Goal: Information Seeking & Learning: Check status

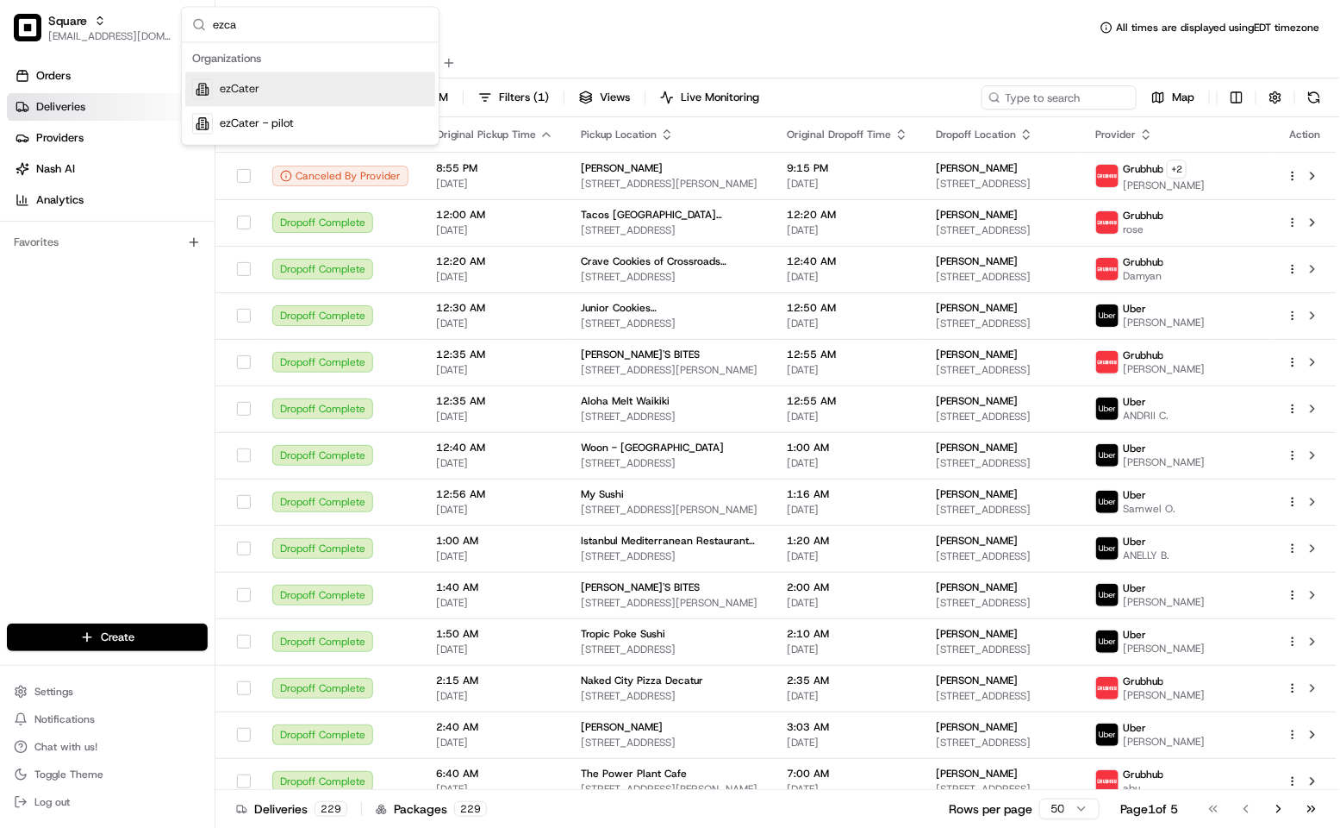
type input "ezca"
click at [297, 73] on div "ezCater" at bounding box center [310, 89] width 250 height 34
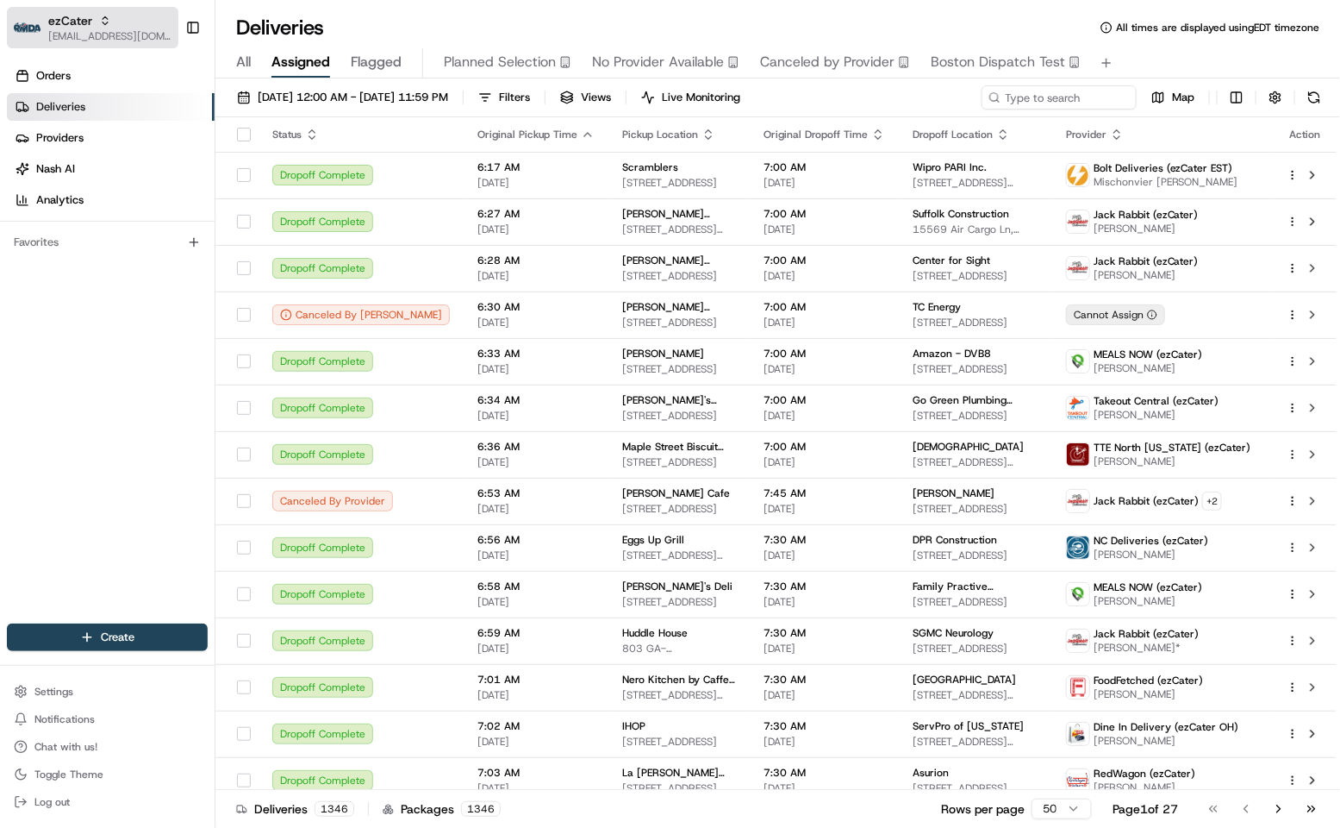
click at [65, 31] on span "[EMAIL_ADDRESS][DOMAIN_NAME]" at bounding box center [109, 36] width 123 height 14
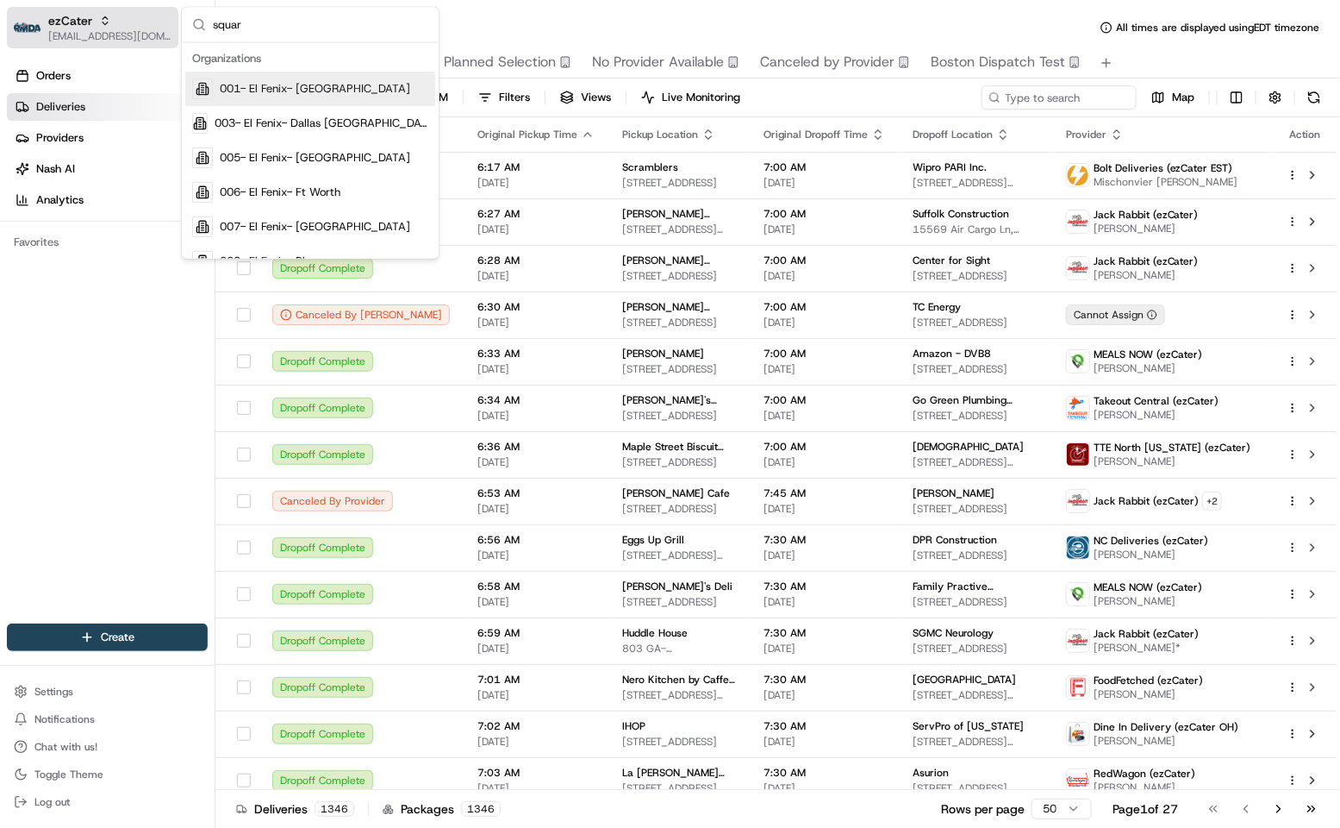
type input "square"
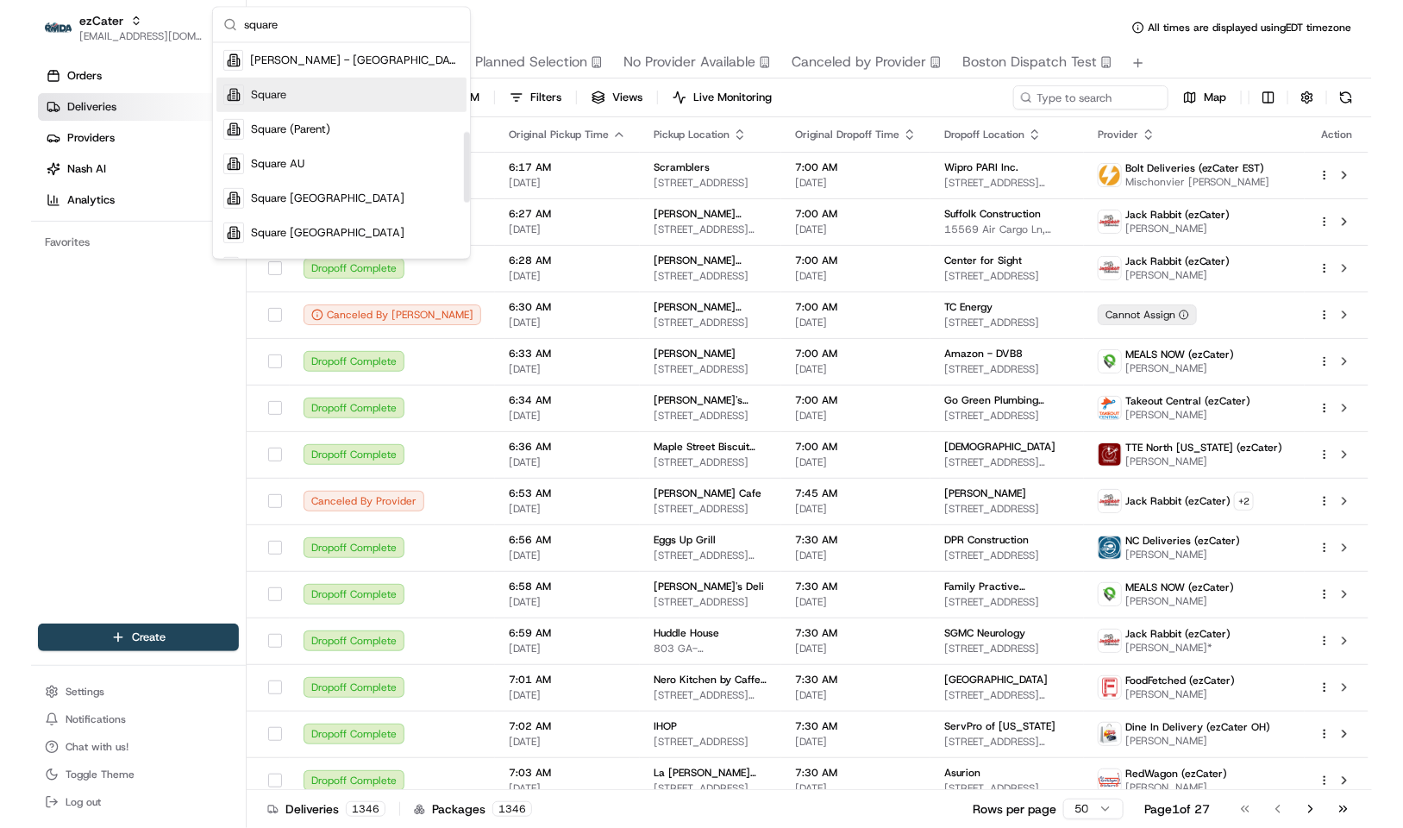
scroll to position [270, 0]
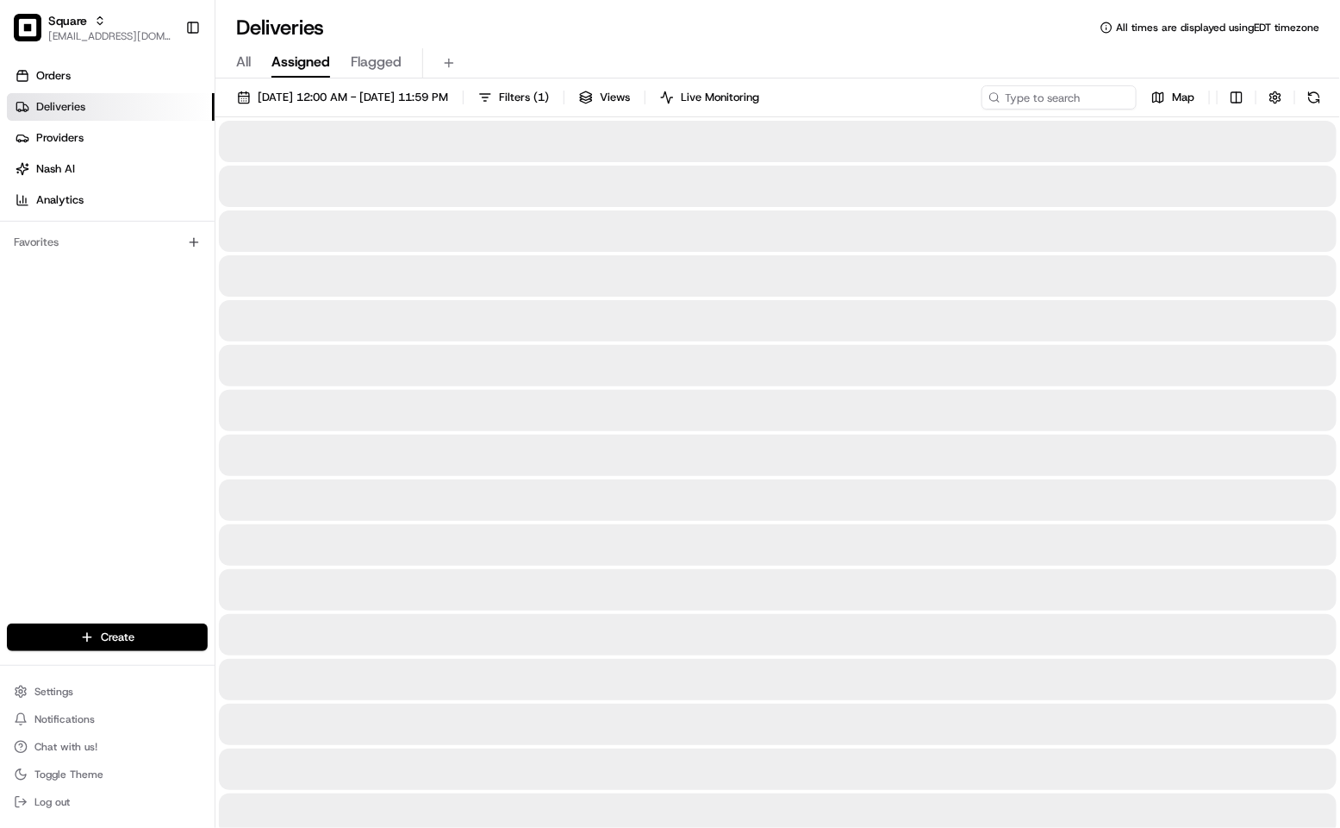
click at [598, 48] on div "All Assigned Flagged" at bounding box center [778, 63] width 1125 height 30
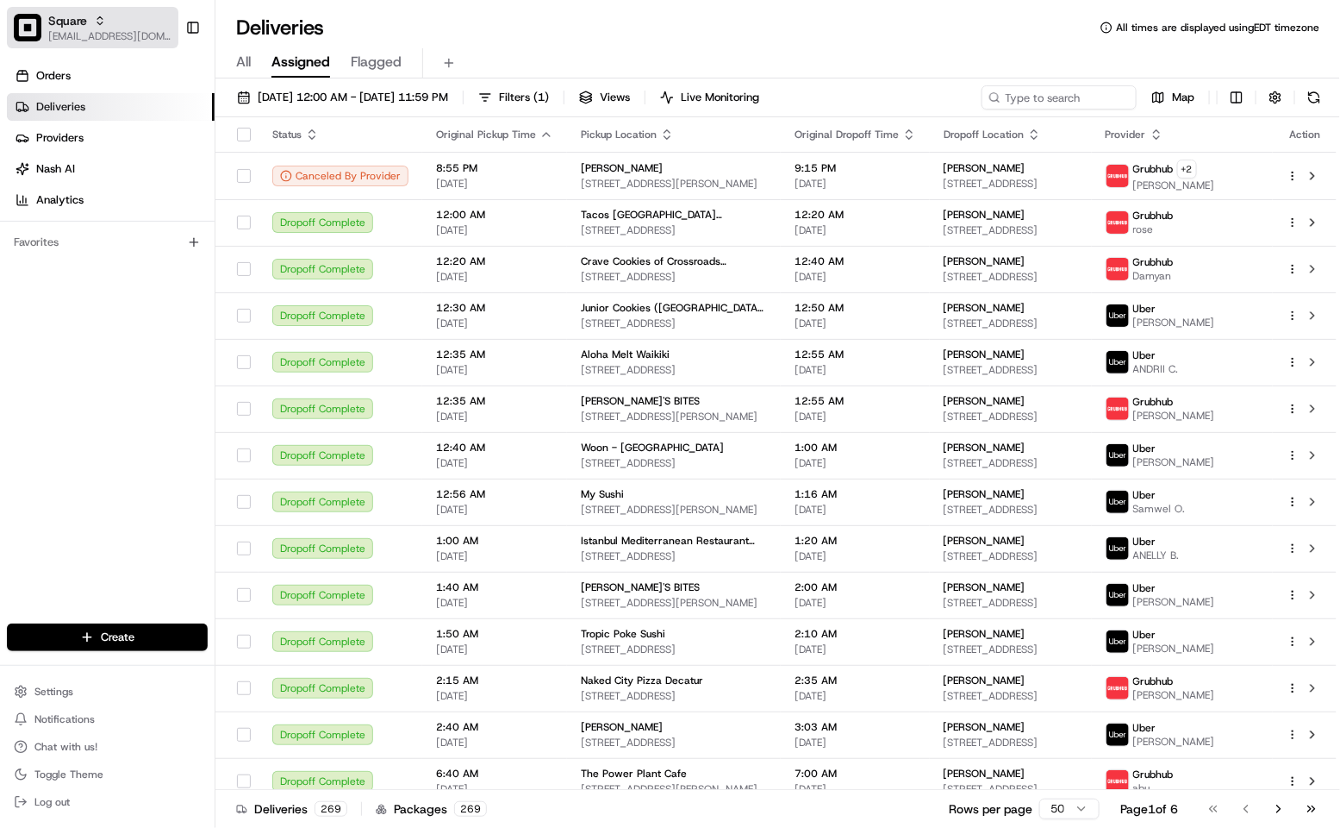
click at [98, 32] on span "[EMAIL_ADDRESS][DOMAIN_NAME]" at bounding box center [109, 36] width 123 height 14
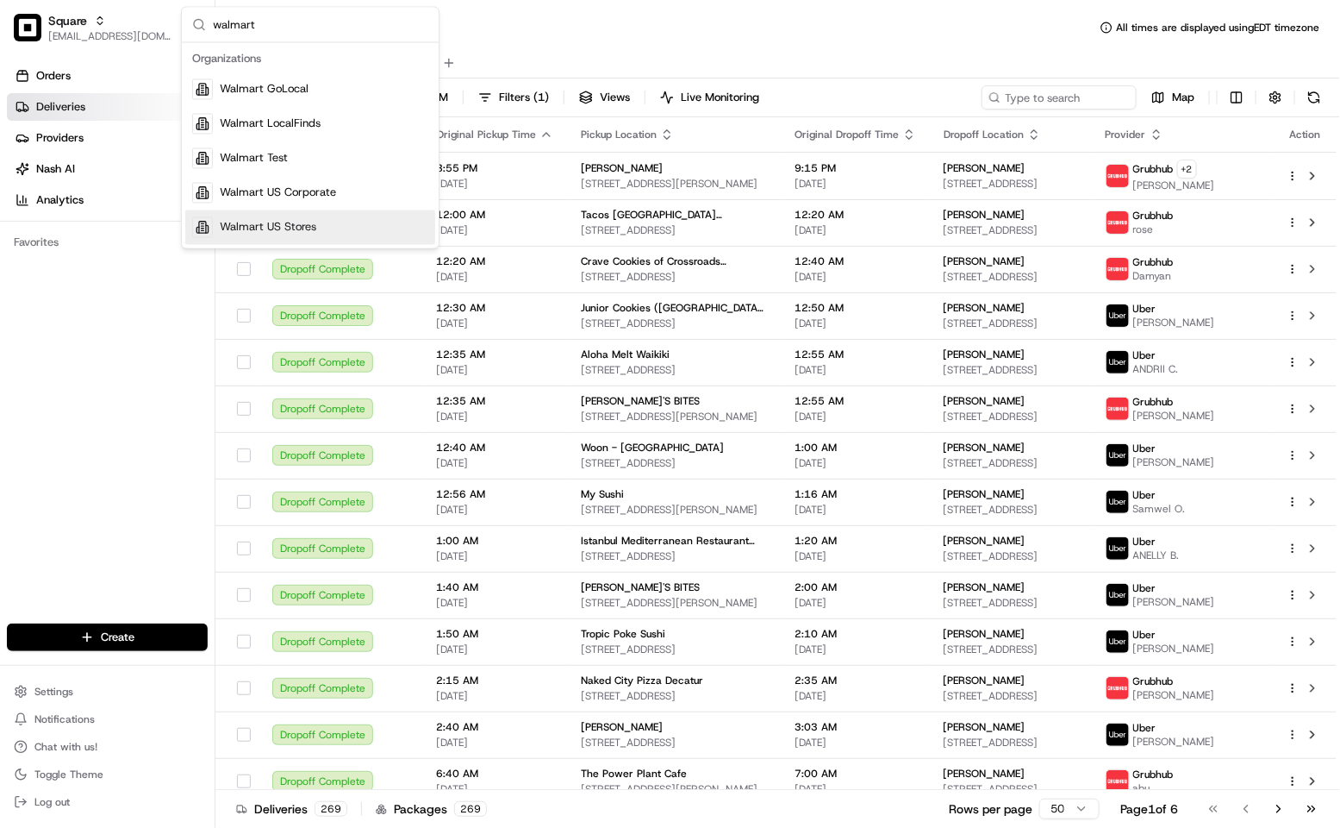
type input "walmart"
click at [310, 222] on span "Walmart US Stores" at bounding box center [268, 228] width 97 height 16
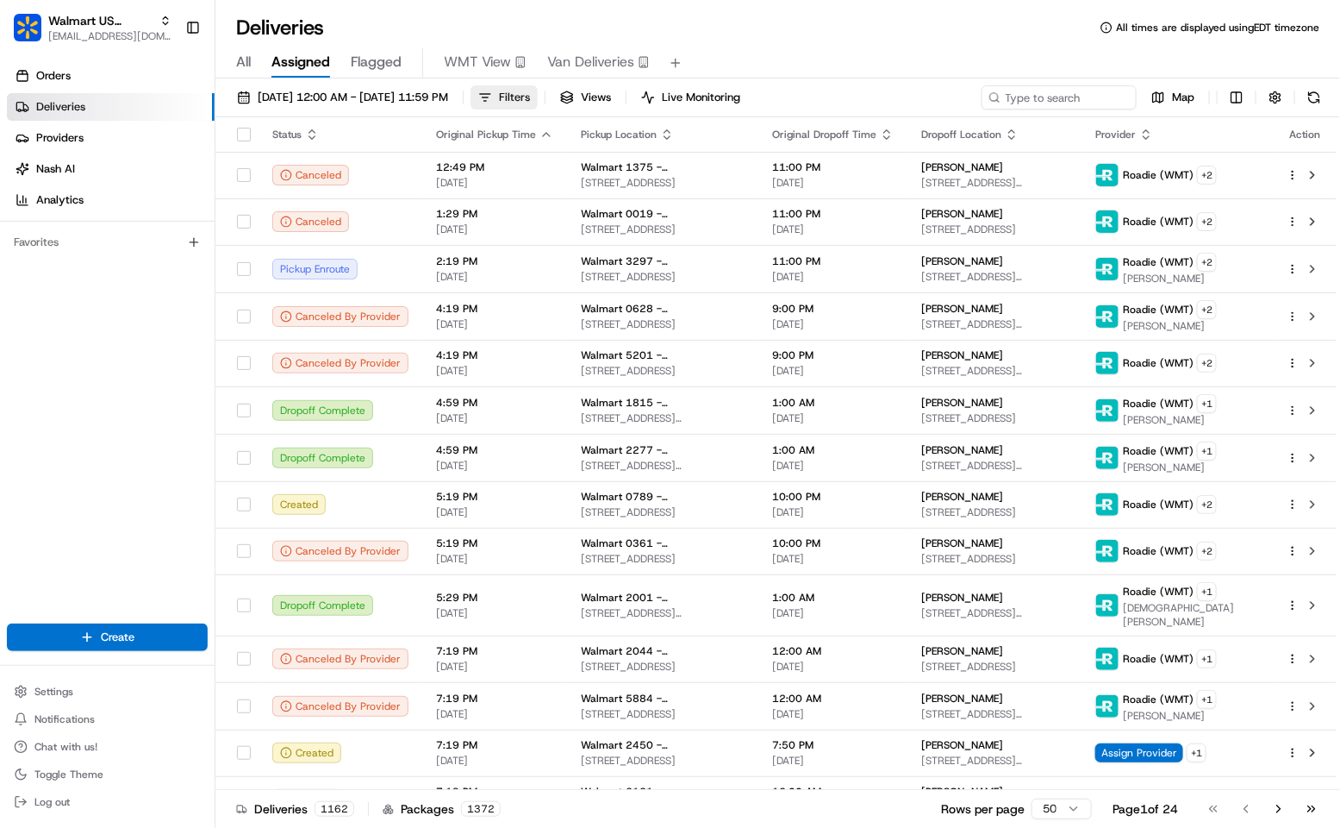
click at [530, 99] on span "Filters" at bounding box center [514, 98] width 31 height 16
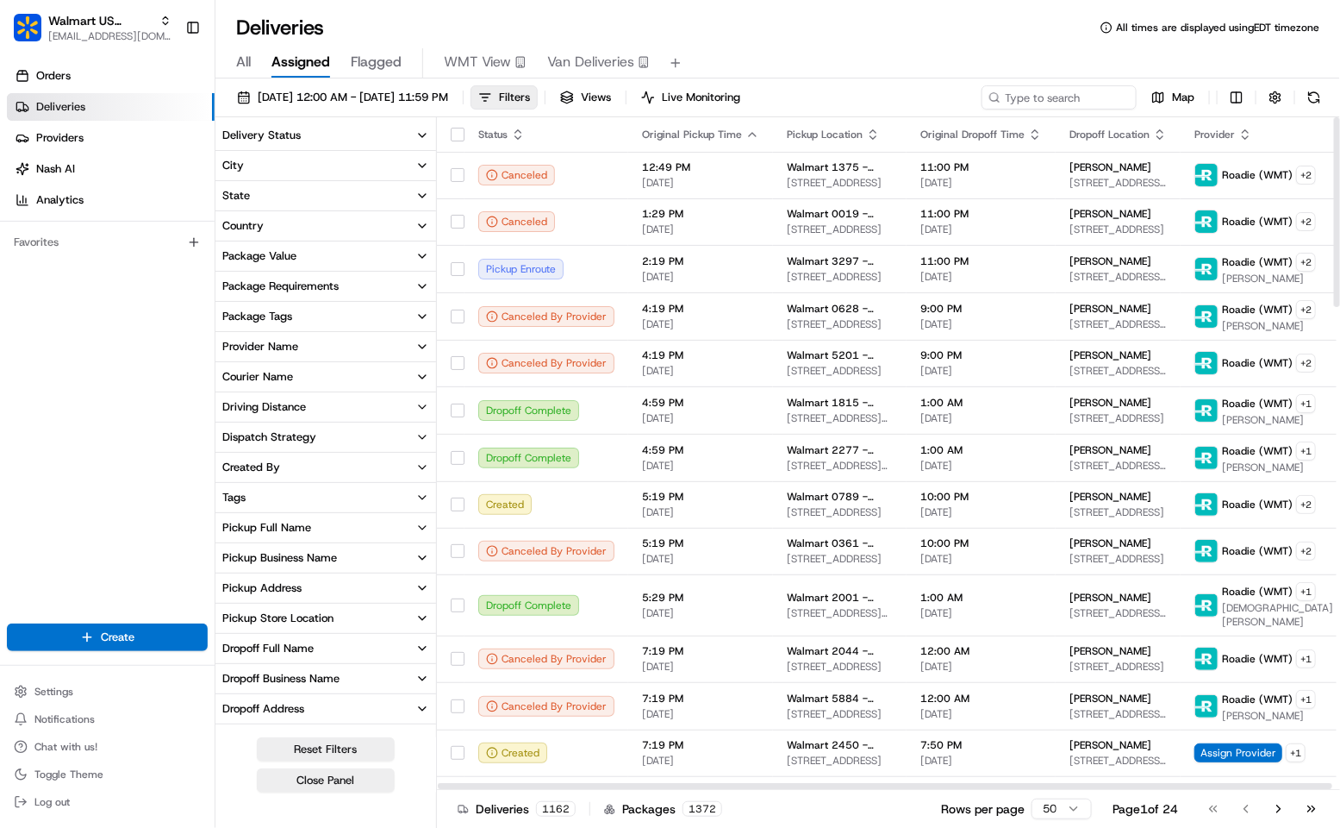
click at [293, 345] on div "Provider Name" at bounding box center [260, 347] width 76 height 16
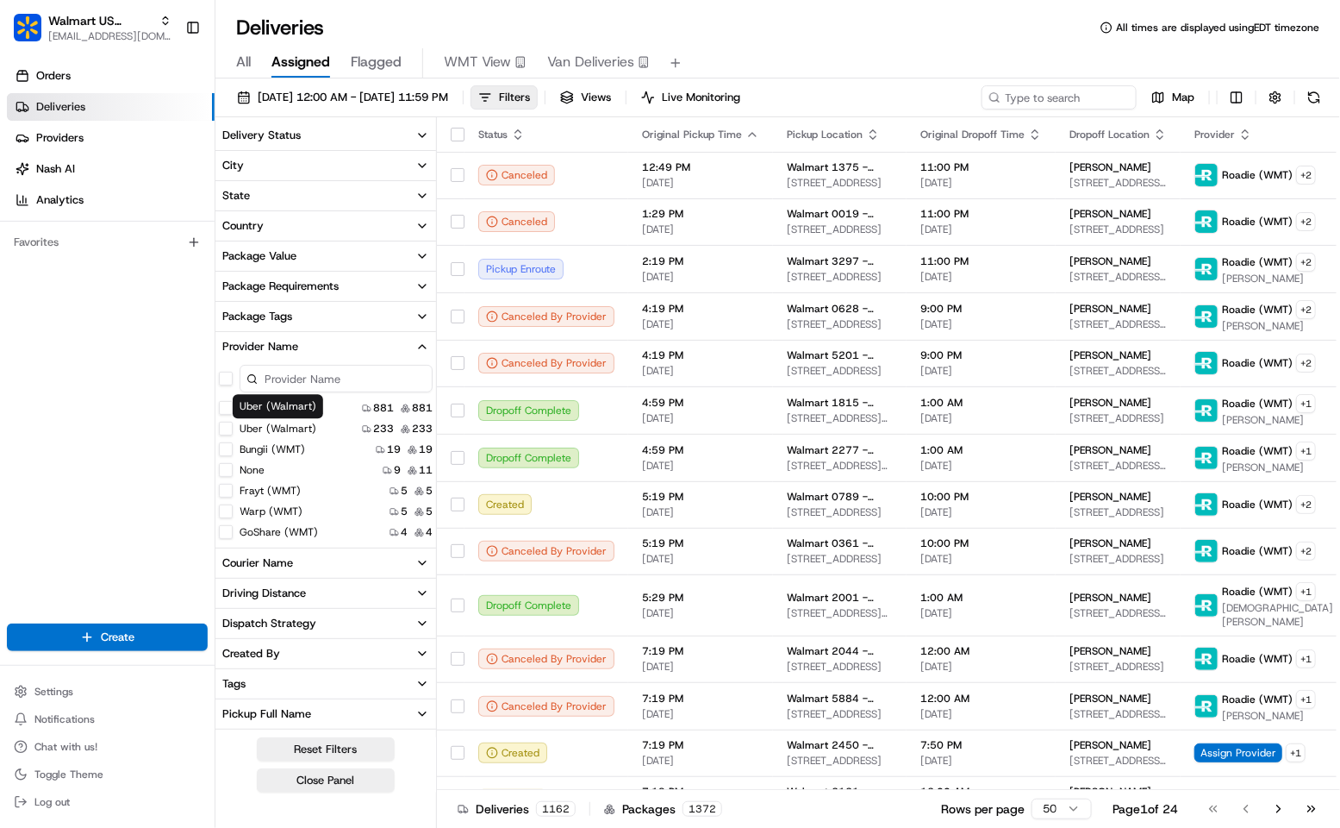
click at [228, 528] on \(WMT\) "GoShare (WMT)" at bounding box center [226, 532] width 14 height 14
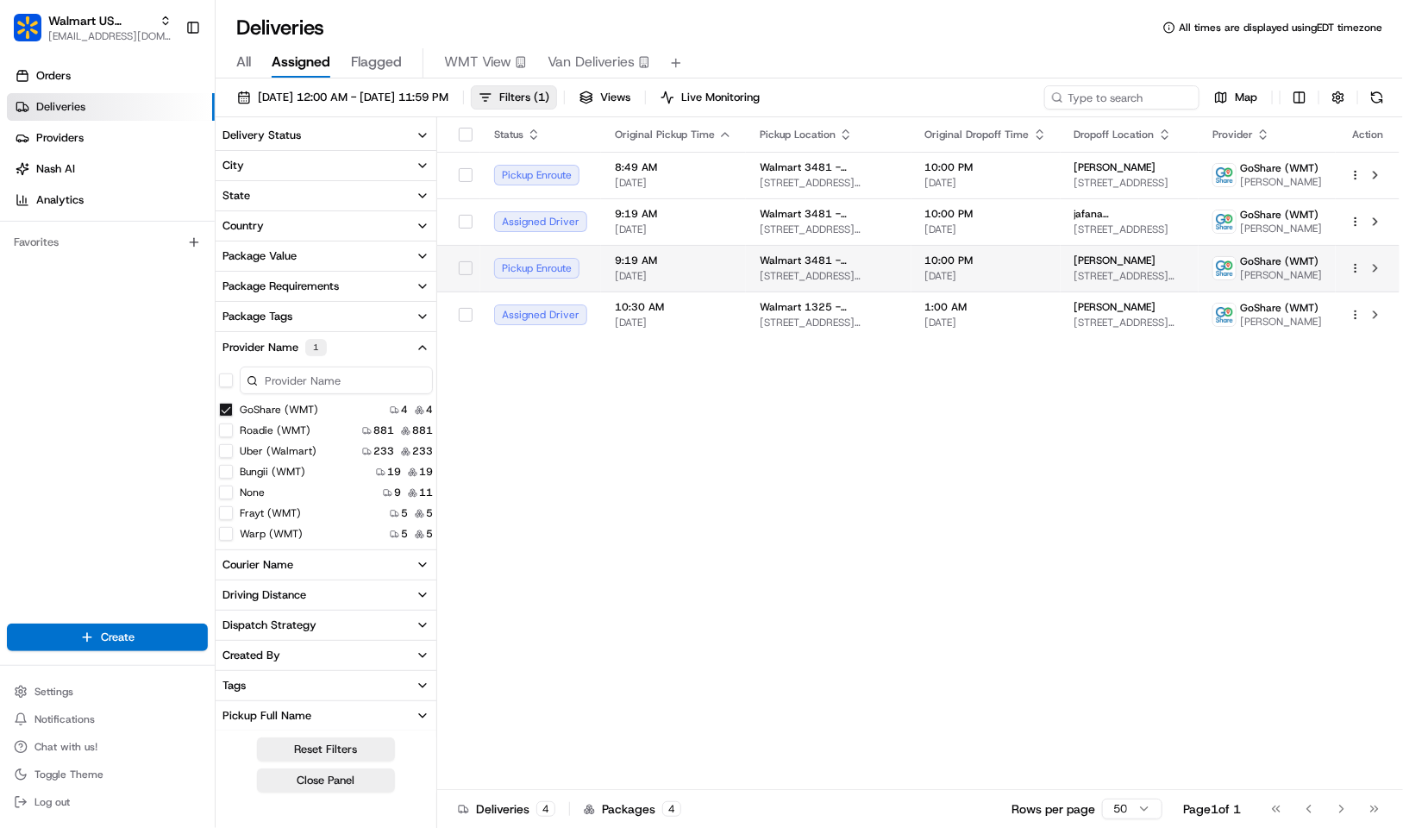
click at [911, 291] on td "10:00 PM [DATE]" at bounding box center [985, 268] width 149 height 47
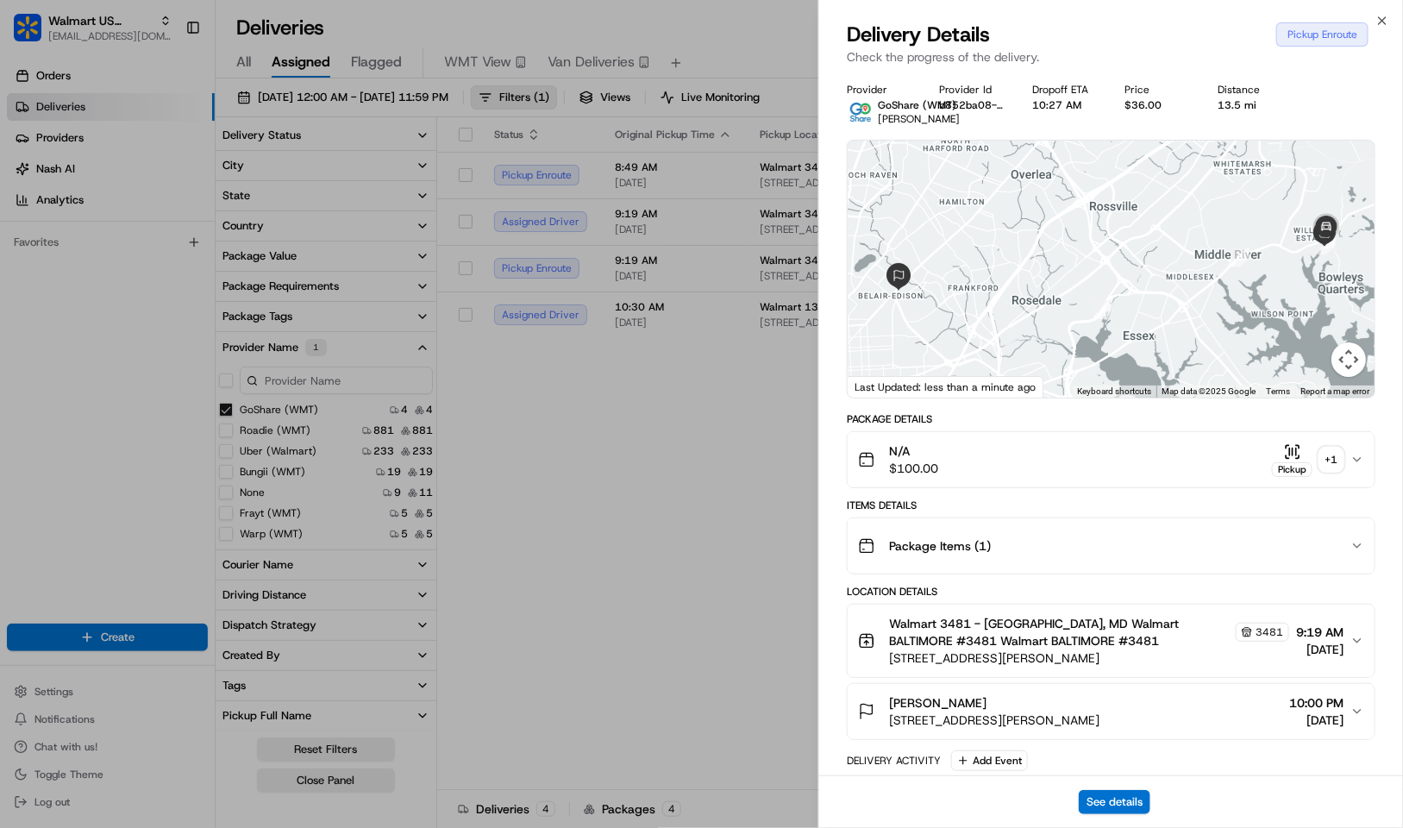
click at [1157, 469] on div "N/A $100.00 Pickup + 1" at bounding box center [1104, 459] width 492 height 34
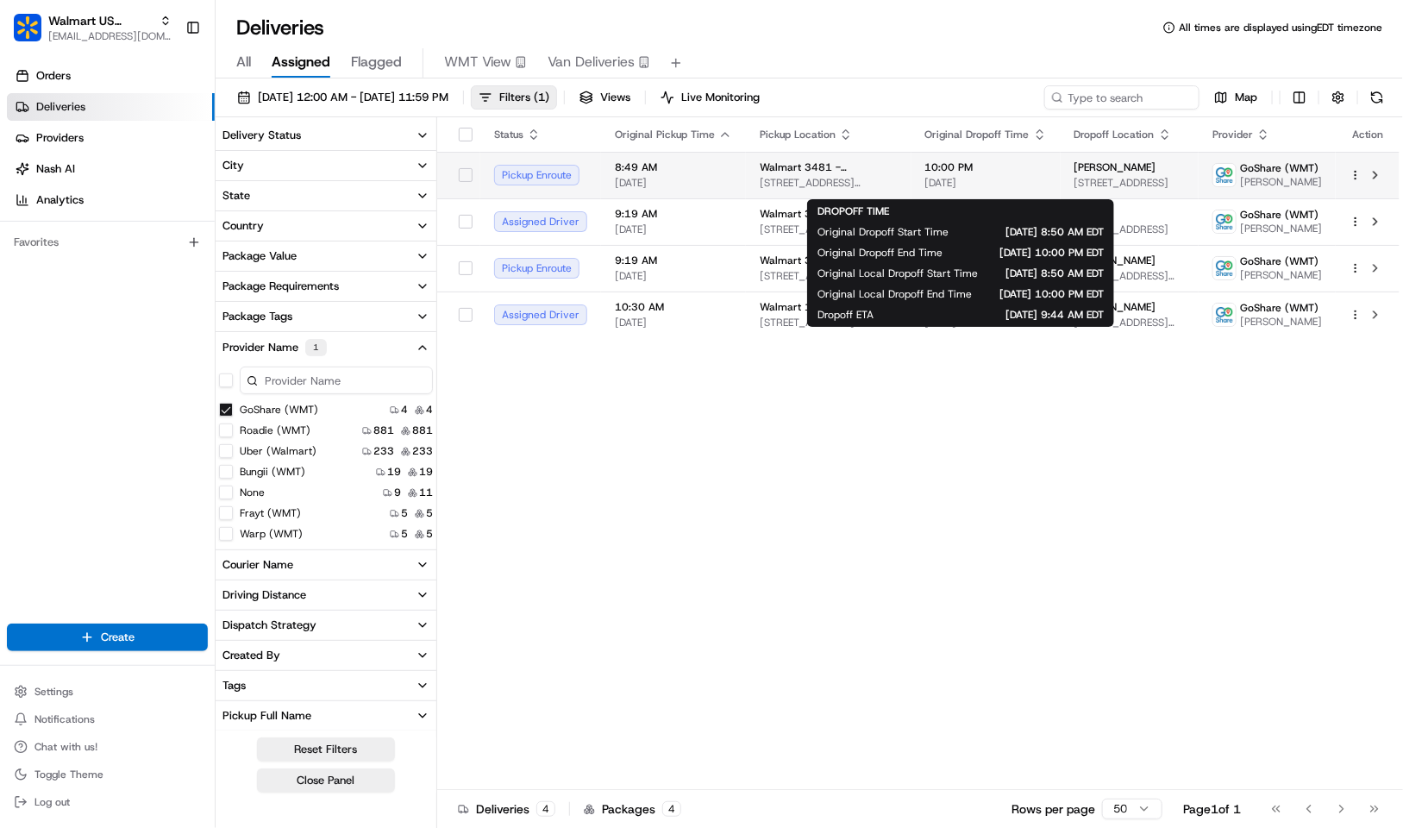
click at [925, 190] on span "[DATE]" at bounding box center [986, 183] width 122 height 14
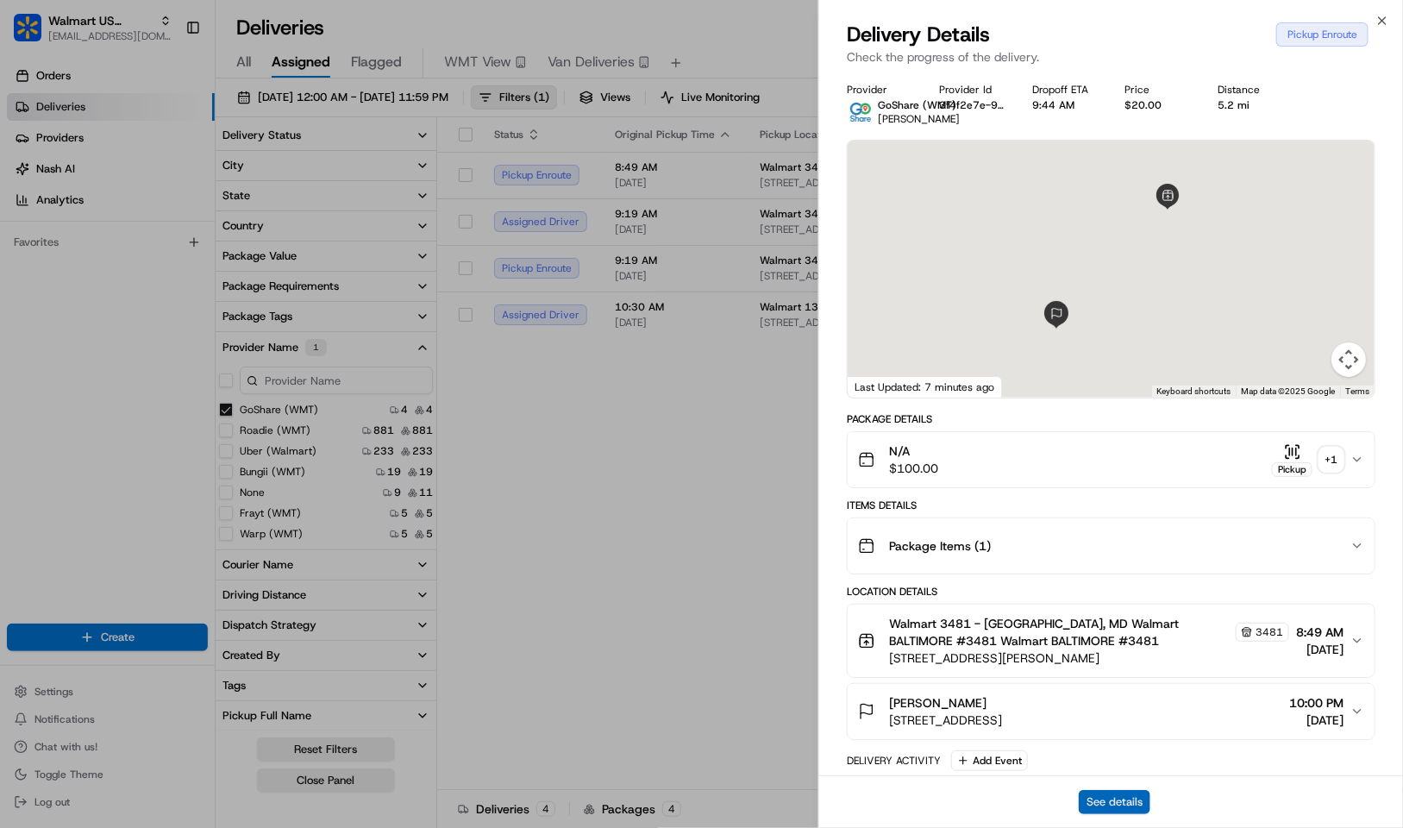
click at [1109, 808] on button "See details" at bounding box center [1114, 802] width 72 height 24
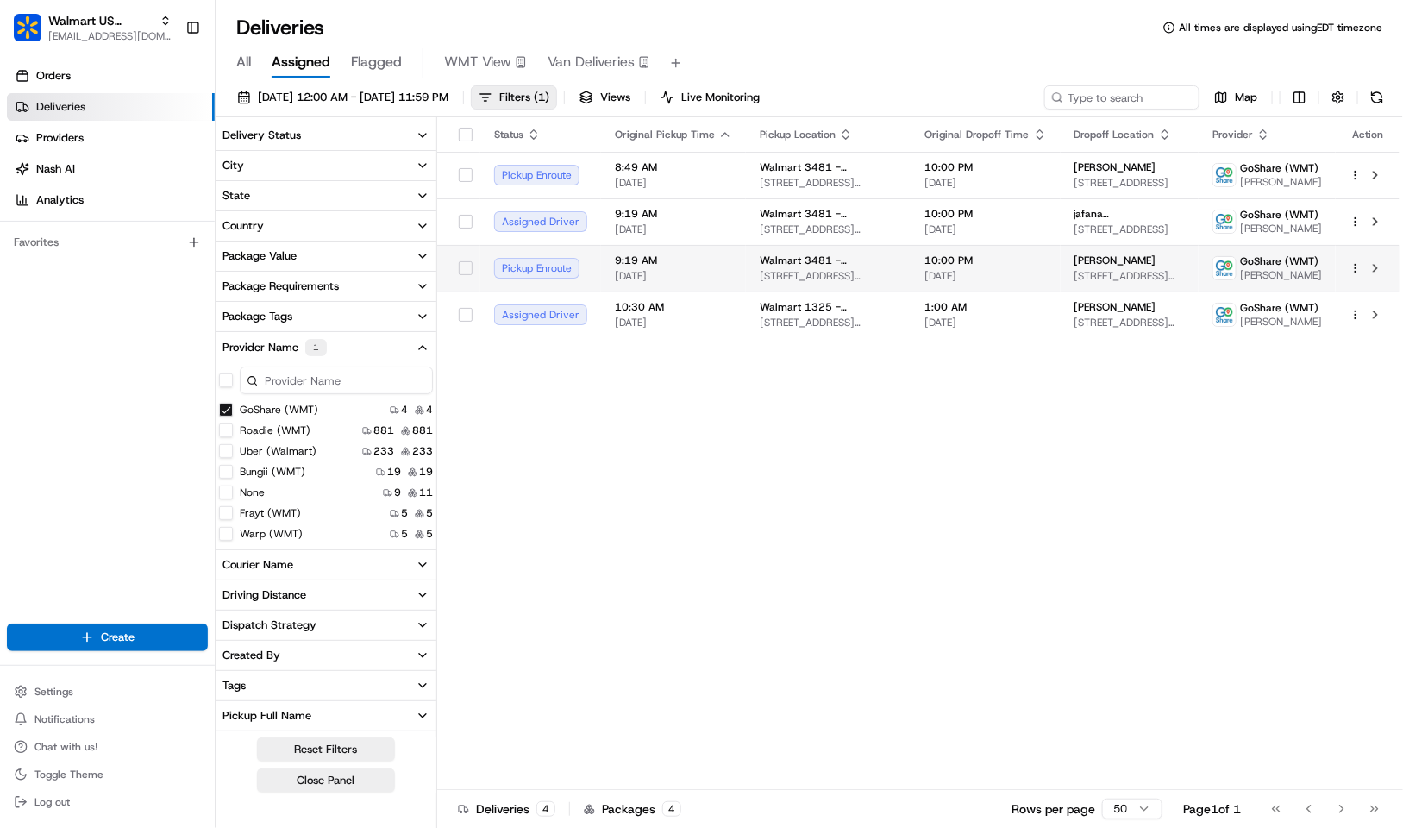
click at [759, 283] on span "[STREET_ADDRESS][PERSON_NAME]" at bounding box center [828, 276] width 138 height 14
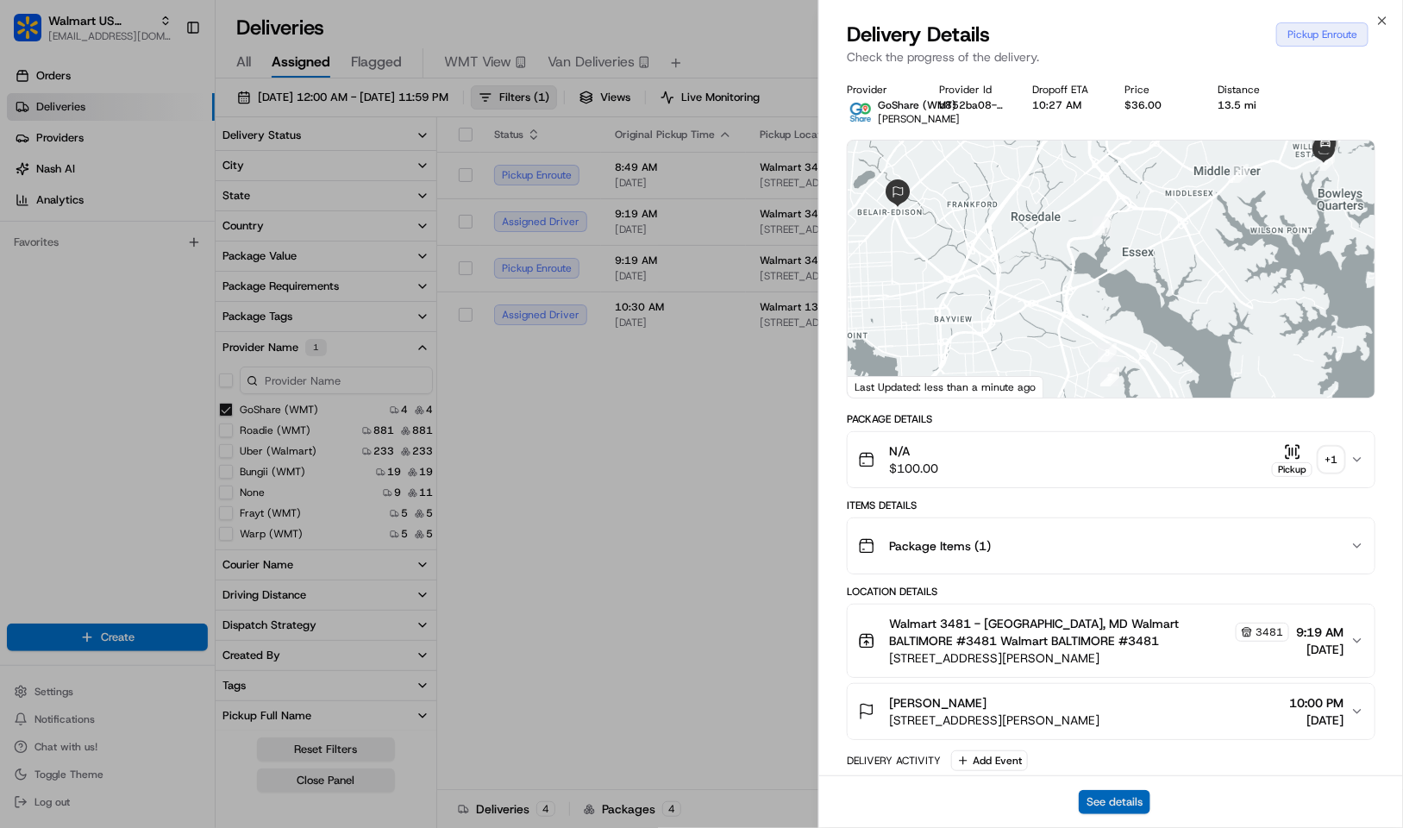
click at [1104, 804] on button "See details" at bounding box center [1114, 802] width 72 height 24
